Goal: Contribute content: Add original content to the website for others to see

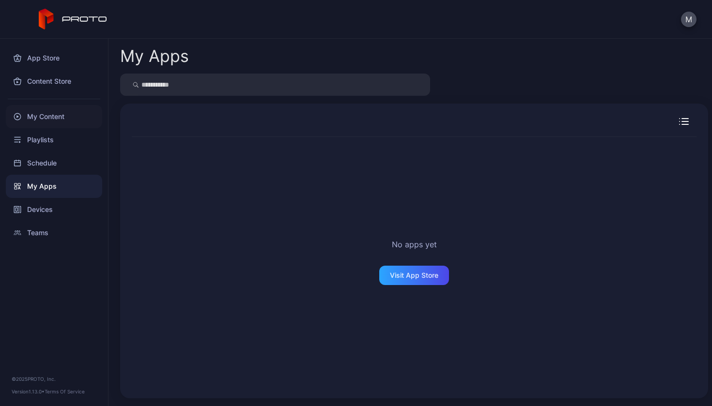
click at [62, 116] on div "My Content" at bounding box center [54, 116] width 96 height 23
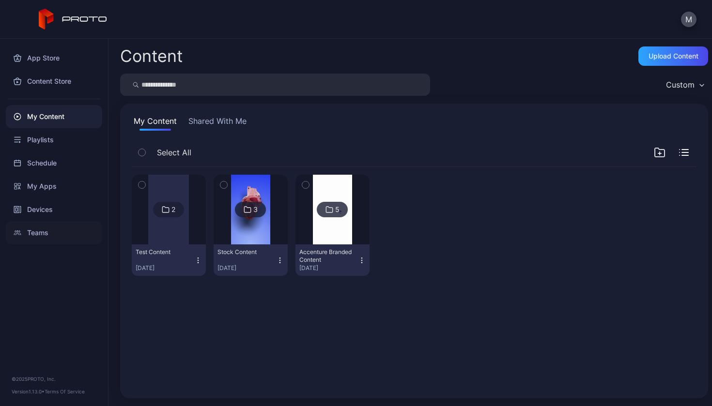
click at [658, 60] on div "Upload Content" at bounding box center [674, 56] width 50 height 8
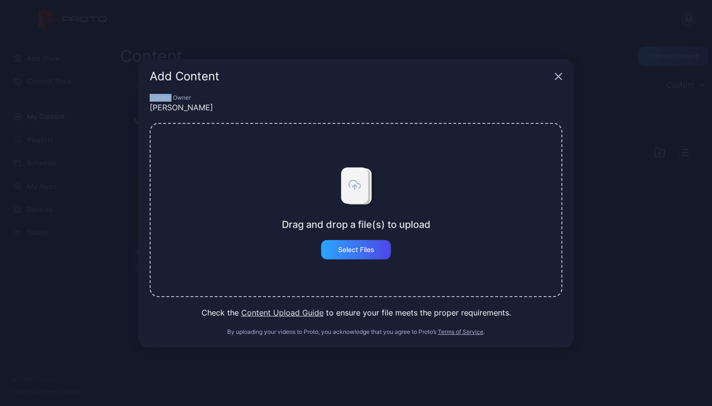
click at [658, 60] on div "Add Content Content Owner [PERSON_NAME] Drag and drop a file(s) to upload Selec…" at bounding box center [356, 203] width 712 height 406
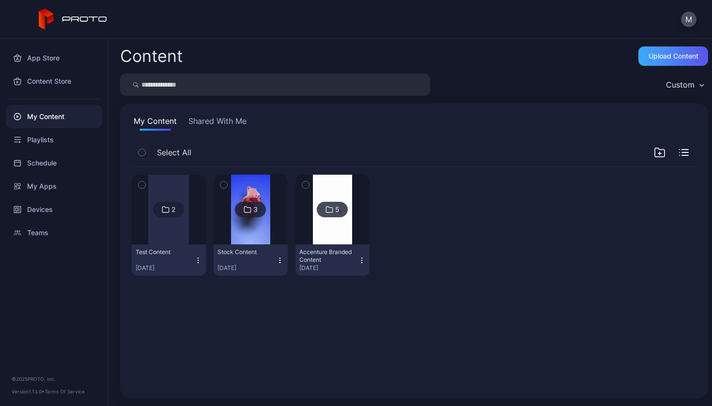
click at [649, 54] on div "Upload Content" at bounding box center [674, 56] width 50 height 8
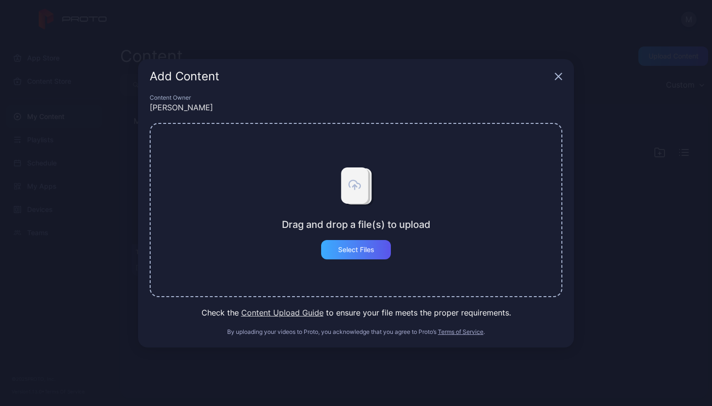
click at [359, 251] on div "Select Files" at bounding box center [356, 250] width 36 height 8
click at [366, 250] on div "Select Files" at bounding box center [356, 250] width 36 height 8
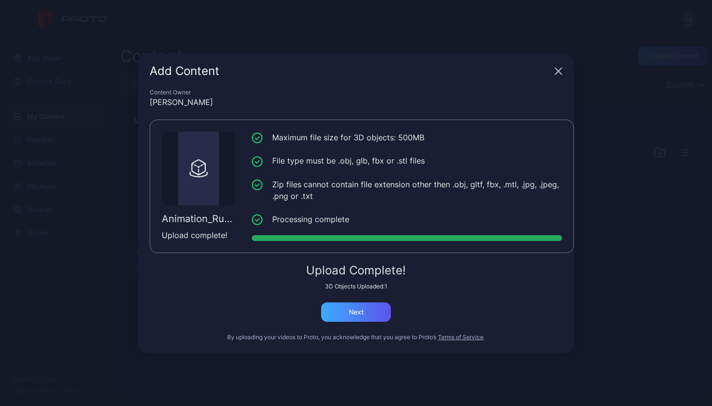
click at [355, 312] on div "Next" at bounding box center [356, 313] width 15 height 8
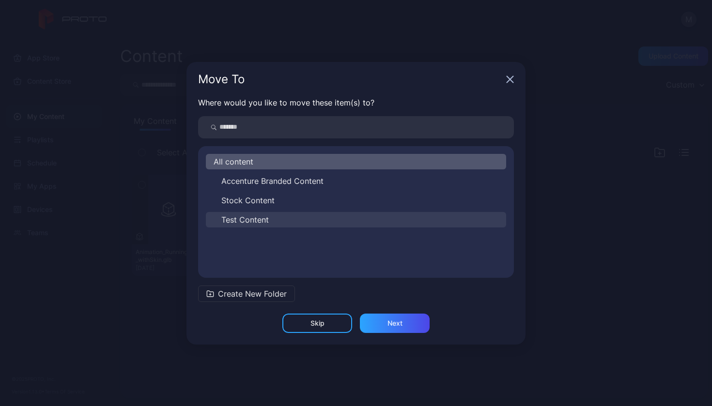
click at [248, 223] on span "Test Content" at bounding box center [244, 220] width 47 height 12
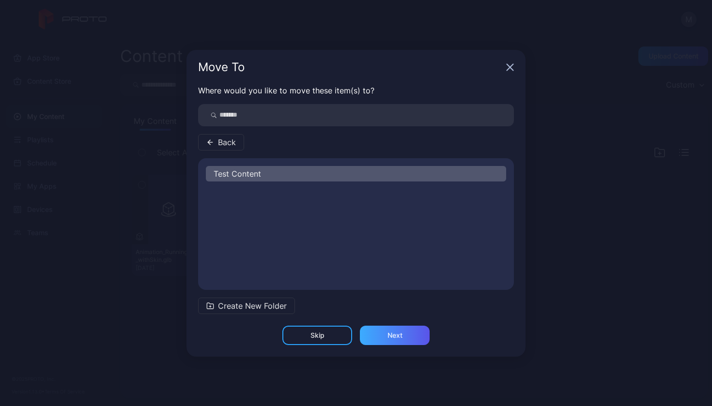
click at [393, 333] on div "Next" at bounding box center [395, 336] width 15 height 8
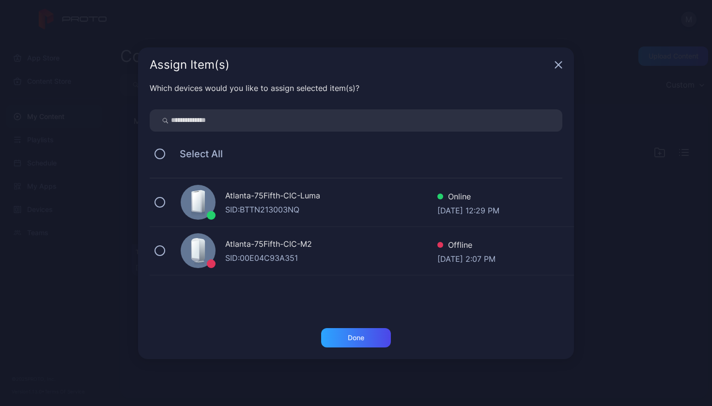
click at [287, 216] on div "Atlanta-75Fifth-CIC-[PERSON_NAME]: BTTN213003NQ Online [DATE] 12:29 PM" at bounding box center [362, 203] width 424 height 48
click at [361, 346] on div "Done" at bounding box center [356, 337] width 70 height 19
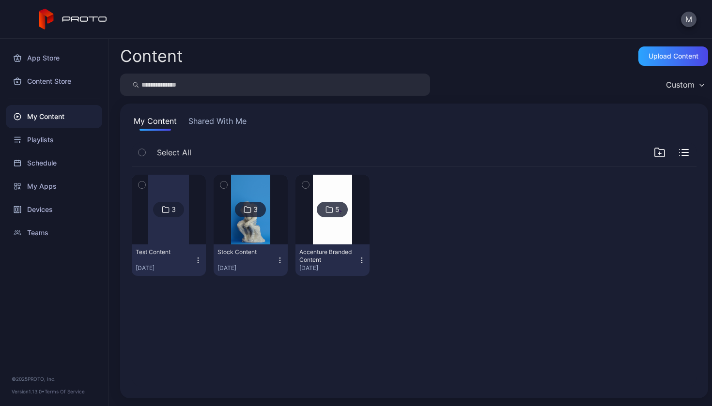
click at [364, 338] on div "3 Test Content [DATE] 3 Stock Content [DATE] 5 Accenture Branded Content [DATE]" at bounding box center [414, 276] width 580 height 235
click at [166, 233] on div at bounding box center [168, 210] width 41 height 70
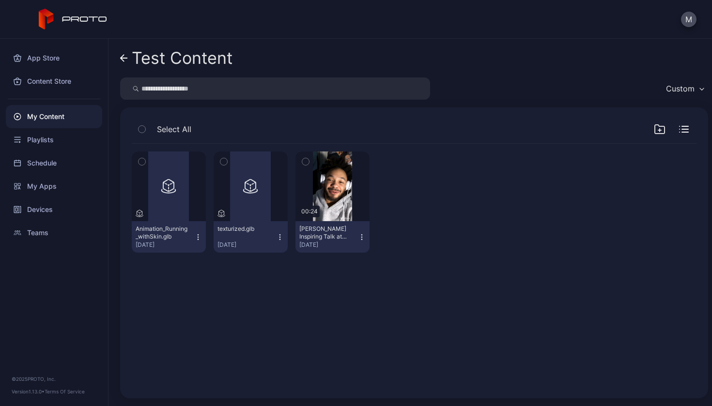
click at [57, 120] on div "My Content" at bounding box center [54, 116] width 96 height 23
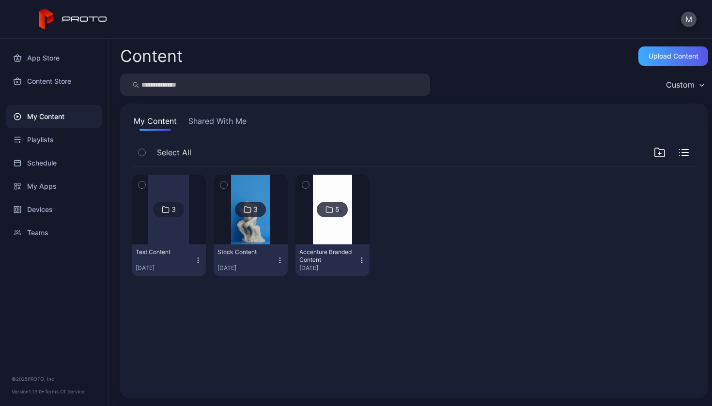
click at [663, 54] on div "Upload Content" at bounding box center [674, 56] width 50 height 8
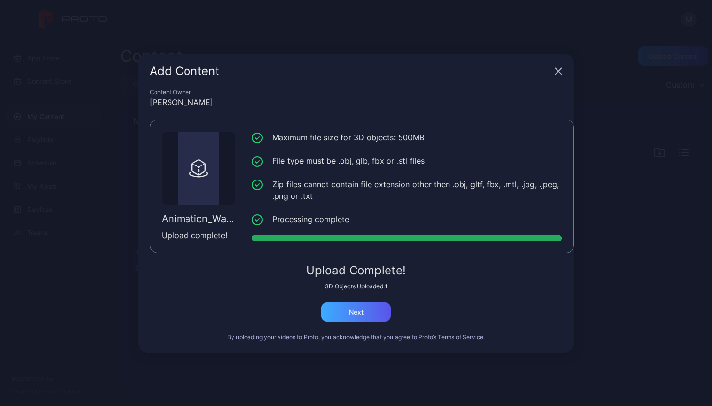
click at [350, 309] on div "Next" at bounding box center [356, 313] width 15 height 8
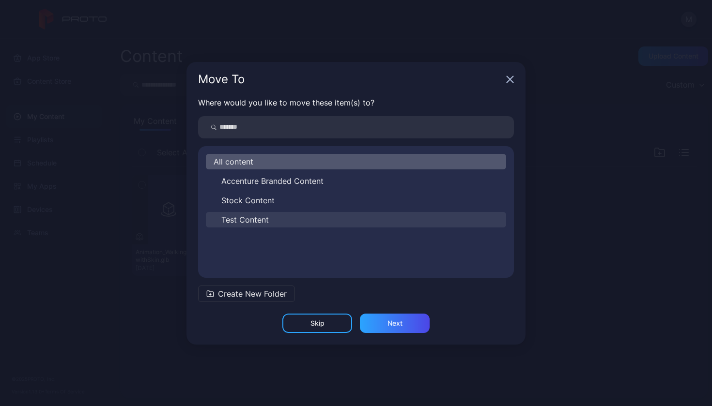
click at [250, 213] on button "Test Content" at bounding box center [356, 220] width 300 height 16
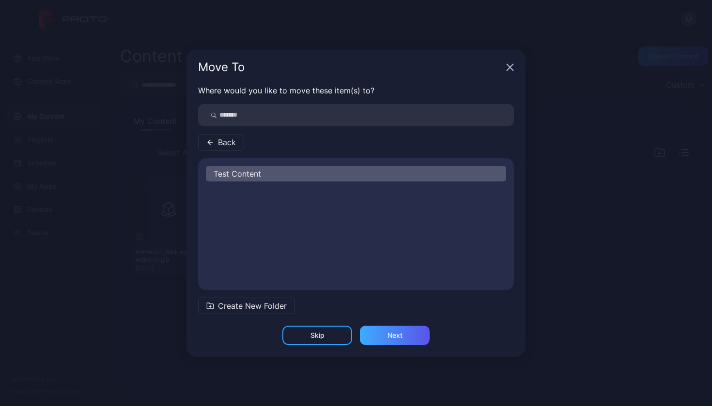
click at [401, 336] on div "Next" at bounding box center [395, 336] width 15 height 8
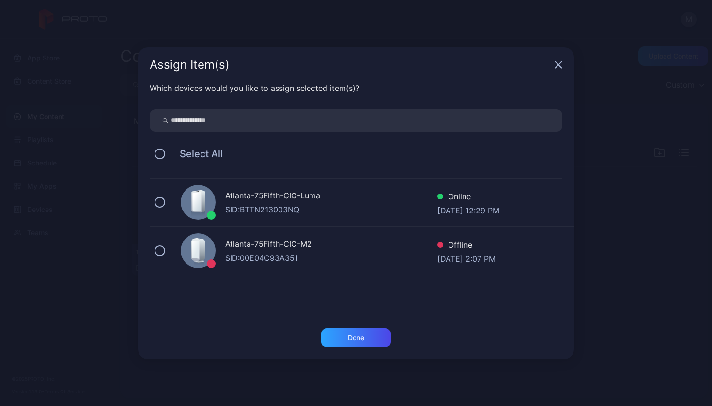
click at [175, 201] on div "Atlanta-75Fifth-CIC-[PERSON_NAME]: BTTN213003NQ Online [DATE] 12:29 PM" at bounding box center [362, 203] width 424 height 48
click at [378, 341] on div "Done" at bounding box center [356, 337] width 70 height 19
